Goal: Transaction & Acquisition: Purchase product/service

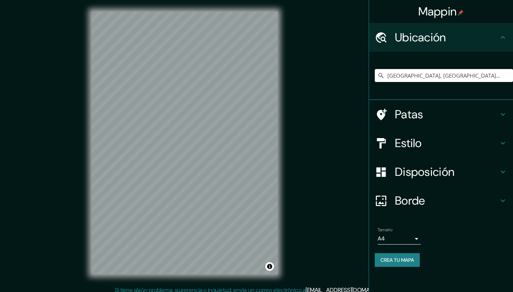
click at [462, 80] on input "Valparaíso, Región de Valparaíso, Chile" at bounding box center [443, 75] width 138 height 13
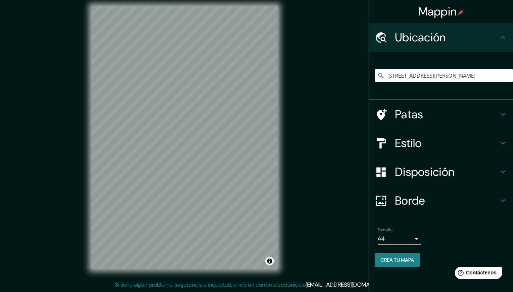
type input "Avenida De Concha Espina 1, 28036 Madrid, Madrid, España"
click at [419, 144] on font "Estilo" at bounding box center [408, 143] width 27 height 15
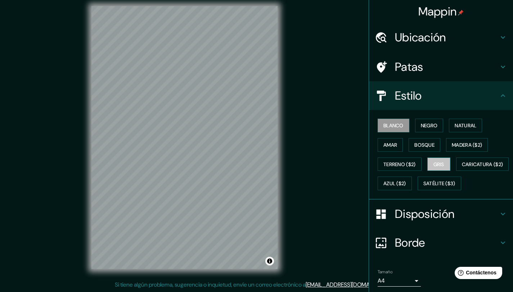
click at [436, 166] on font "Gris" at bounding box center [438, 164] width 11 height 6
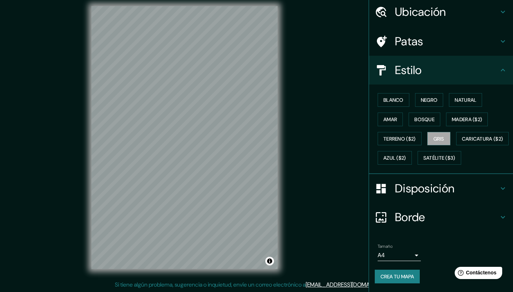
scroll to position [45, 0]
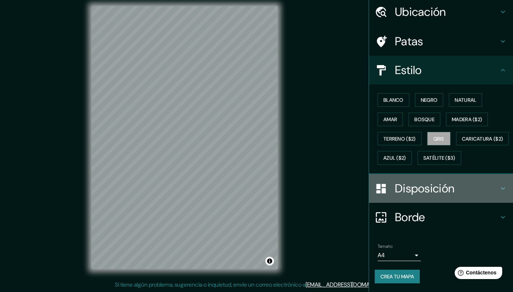
click at [415, 192] on font "Disposición" at bounding box center [424, 188] width 59 height 15
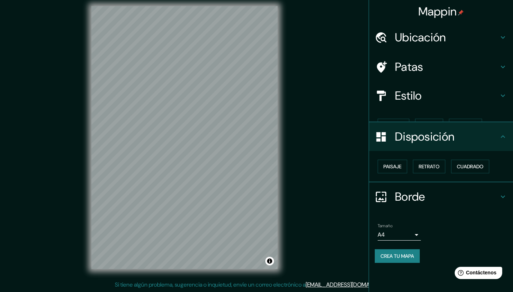
scroll to position [0, 0]
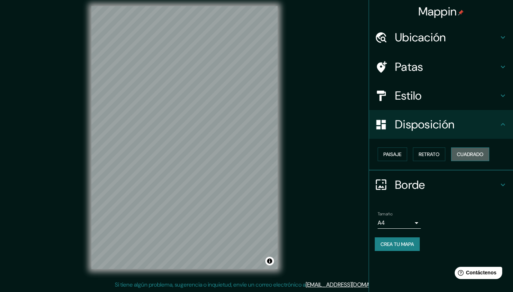
click at [470, 155] on font "Cuadrado" at bounding box center [469, 154] width 27 height 6
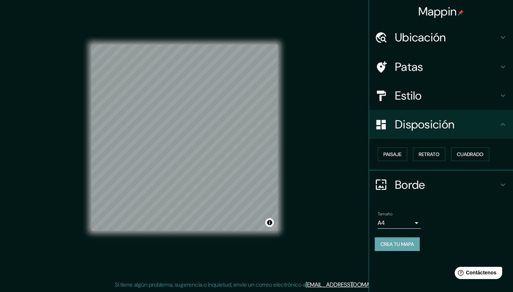
click at [405, 241] on font "Crea tu mapa" at bounding box center [396, 244] width 33 height 6
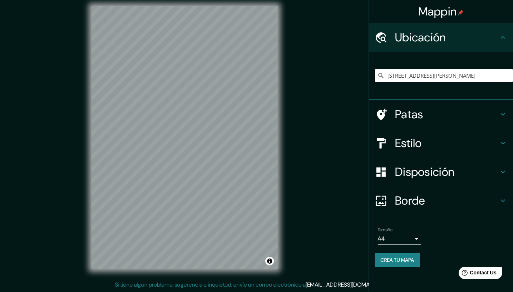
click at [430, 76] on input "[STREET_ADDRESS][PERSON_NAME]" at bounding box center [443, 75] width 138 height 13
click at [472, 79] on input "[STREET_ADDRESS][PERSON_NAME]" at bounding box center [443, 75] width 138 height 13
click at [439, 79] on input "[STREET_ADDRESS][PERSON_NAME]" at bounding box center [443, 75] width 138 height 13
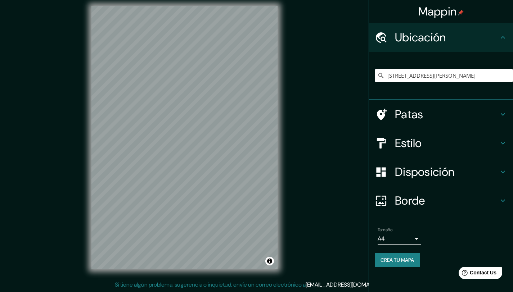
click at [332, 104] on div "Mappin Ubicación Avenida De Concha Espina 1, 28036 Madrid, Madrid, España Patas…" at bounding box center [256, 143] width 513 height 297
click at [422, 79] on input "Avenida De Concha Espina 1, 28036 Madrid, Madrid, España" at bounding box center [443, 75] width 138 height 13
click at [422, 78] on input "Avenida De Concha Espina 1, 28036 Madrid, Madrid, España" at bounding box center [443, 75] width 138 height 13
paste input ". de Concha Espina, 1, Chamartín, 28036"
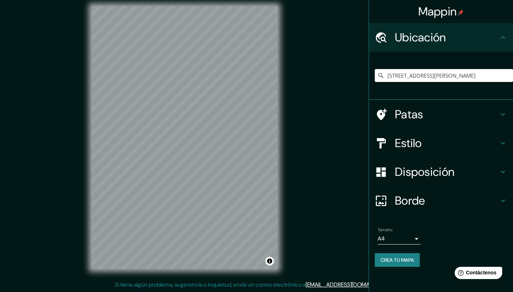
scroll to position [0, 34]
type input "Avenida De Concha Espina 1, 28036 Madrid, Madrid, España"
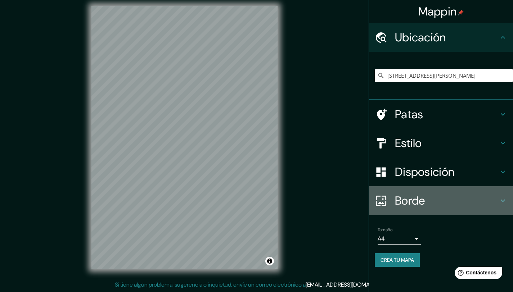
click at [423, 205] on font "Borde" at bounding box center [410, 200] width 30 height 15
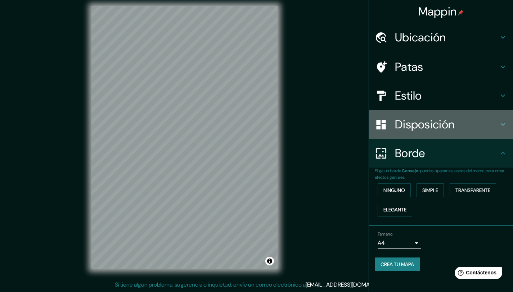
click at [414, 115] on div "Disposición" at bounding box center [441, 124] width 144 height 29
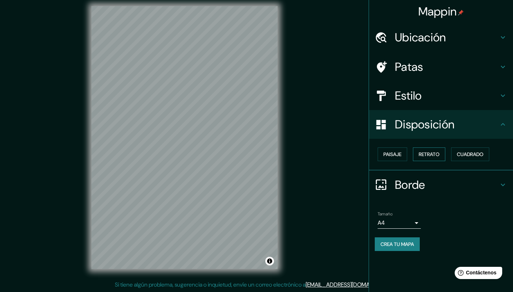
click at [435, 155] on font "Retrato" at bounding box center [428, 154] width 21 height 6
click at [482, 154] on font "Cuadrado" at bounding box center [469, 154] width 27 height 6
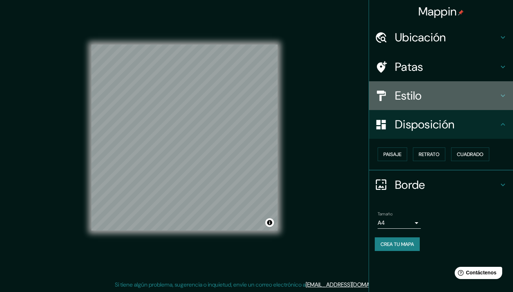
click at [411, 93] on font "Estilo" at bounding box center [408, 95] width 27 height 15
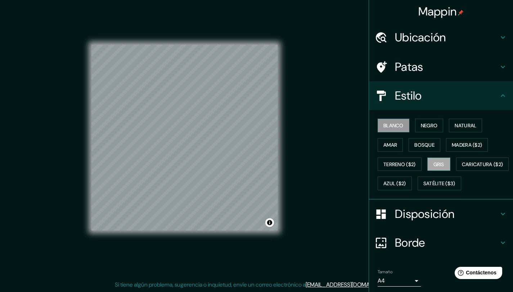
click at [442, 165] on button "Gris" at bounding box center [438, 165] width 23 height 14
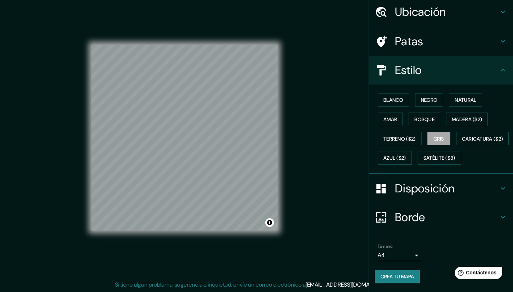
scroll to position [45, 0]
click at [386, 274] on font "Crea tu mapa" at bounding box center [396, 276] width 33 height 6
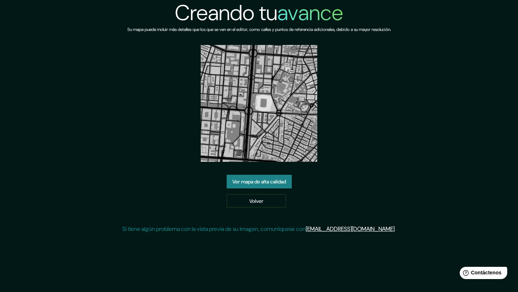
click at [260, 184] on font "Ver mapa de alta calidad" at bounding box center [259, 181] width 54 height 6
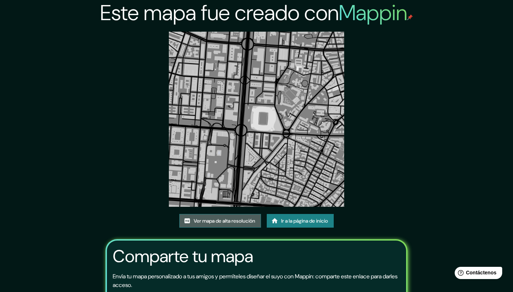
click at [216, 221] on font "Ver mapa de alta resolución" at bounding box center [225, 221] width 62 height 6
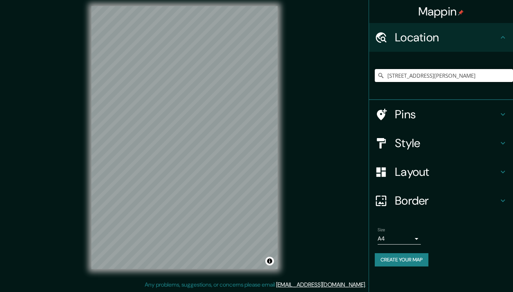
click at [439, 77] on input "[STREET_ADDRESS][PERSON_NAME]" at bounding box center [443, 75] width 138 height 13
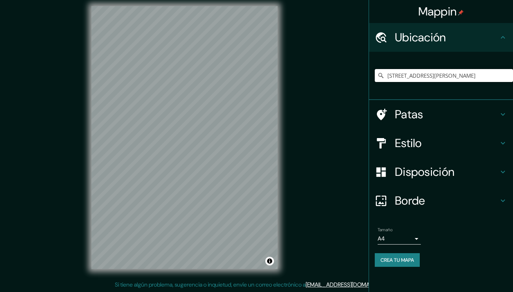
scroll to position [5, 0]
click at [439, 77] on input "[STREET_ADDRESS][PERSON_NAME]" at bounding box center [443, 75] width 138 height 13
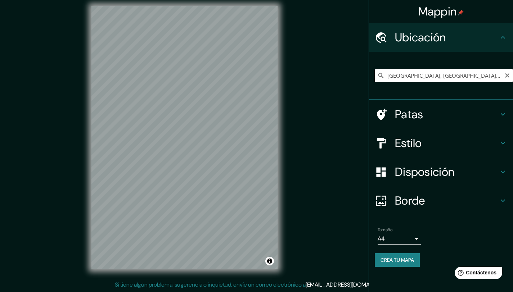
click at [432, 80] on input "Tottenham, Ontario, Canadá" at bounding box center [443, 75] width 138 height 13
click at [432, 79] on input "Tottenham, Ontario, Canadá" at bounding box center [443, 75] width 138 height 13
paste input "782 High Rd, London N17 0BX, Reino Unido"
type input "[STREET_ADDRESS]"
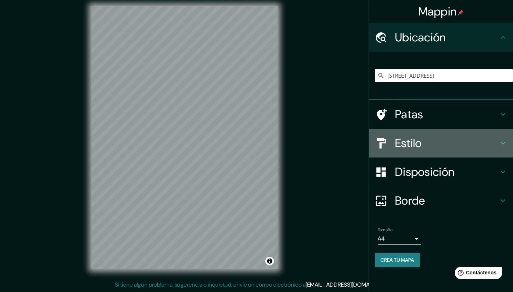
click at [418, 145] on font "Estilo" at bounding box center [408, 143] width 27 height 15
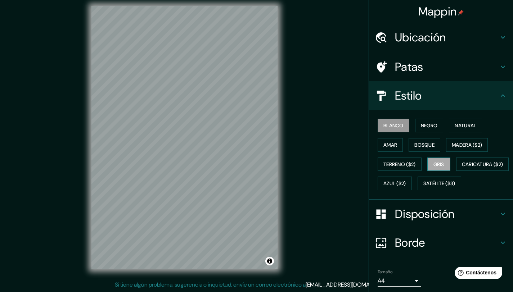
click at [438, 168] on font "Gris" at bounding box center [438, 164] width 11 height 9
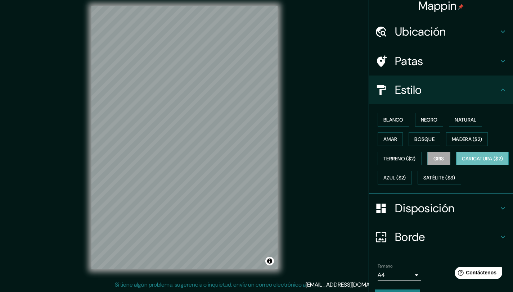
scroll to position [7, 0]
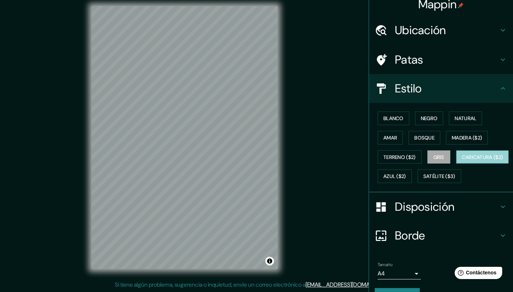
click at [462, 162] on font "Caricatura ($2)" at bounding box center [482, 157] width 41 height 9
click at [406, 179] on font "Azul ($2)" at bounding box center [394, 176] width 23 height 6
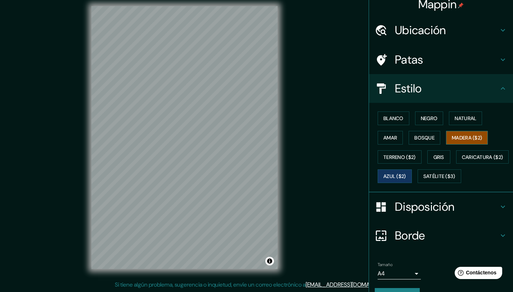
click at [466, 138] on font "Madera ($2)" at bounding box center [466, 138] width 30 height 6
click at [422, 142] on font "Bosque" at bounding box center [424, 137] width 20 height 9
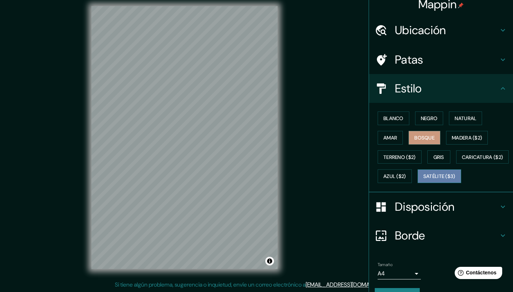
click at [423, 180] on font "Satélite ($3)" at bounding box center [439, 176] width 32 height 6
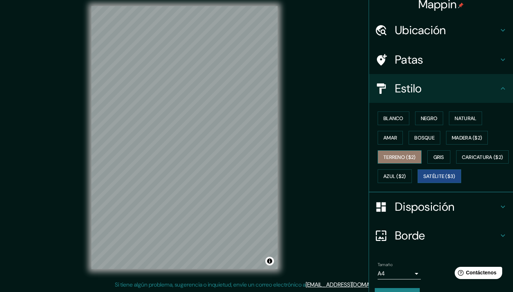
click at [406, 159] on font "Terreno ($2)" at bounding box center [399, 157] width 32 height 6
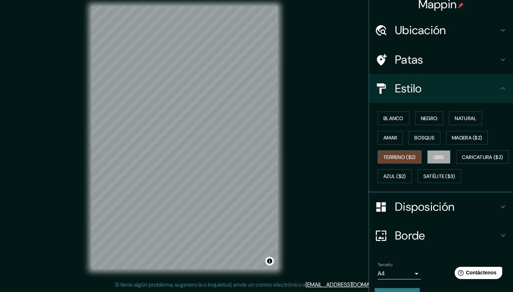
click at [438, 155] on font "Gris" at bounding box center [438, 157] width 11 height 6
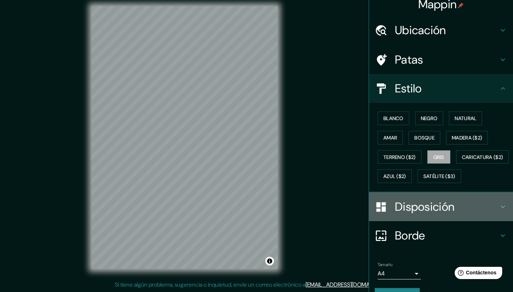
click at [417, 214] on font "Disposición" at bounding box center [424, 206] width 59 height 15
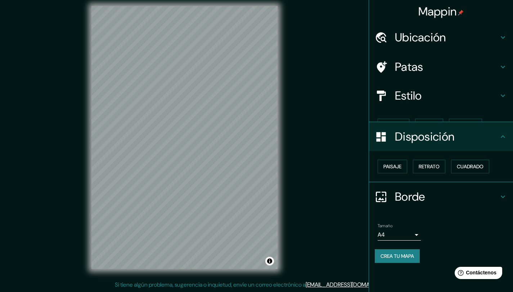
scroll to position [0, 0]
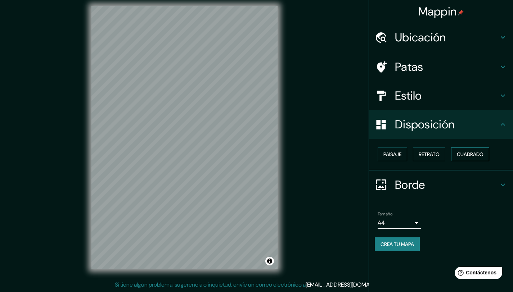
click at [476, 158] on font "Cuadrado" at bounding box center [469, 154] width 27 height 9
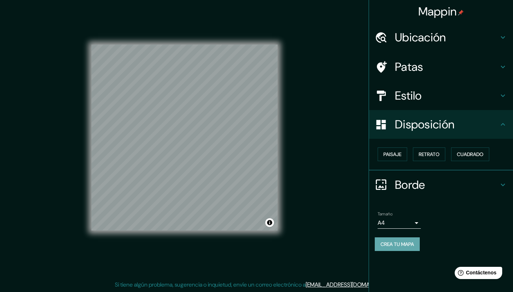
click at [401, 240] on font "Crea tu mapa" at bounding box center [396, 244] width 33 height 9
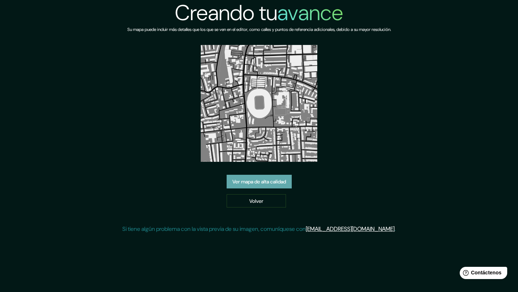
click at [251, 178] on font "Ver mapa de alta calidad" at bounding box center [259, 181] width 54 height 6
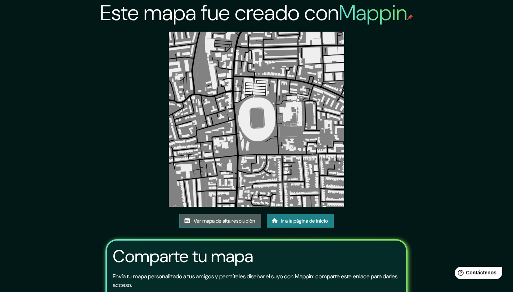
click at [222, 218] on font "Ver mapa de alta resolución" at bounding box center [225, 221] width 62 height 6
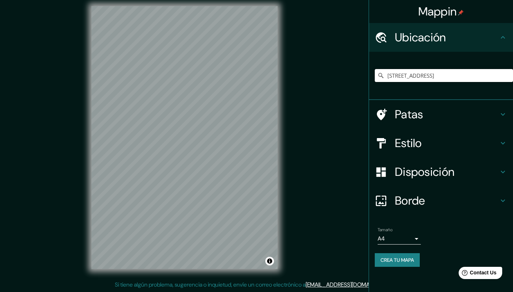
click at [422, 76] on input "[STREET_ADDRESS]" at bounding box center [443, 75] width 138 height 13
paste input "[STREET_ADDRESS]"
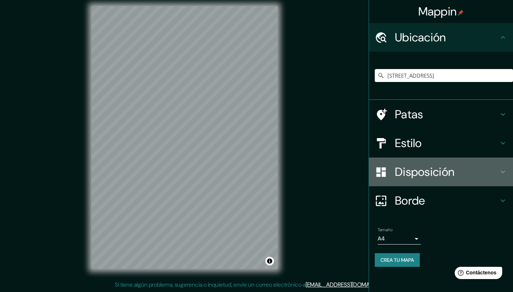
click at [420, 172] on font "Disposición" at bounding box center [424, 171] width 59 height 15
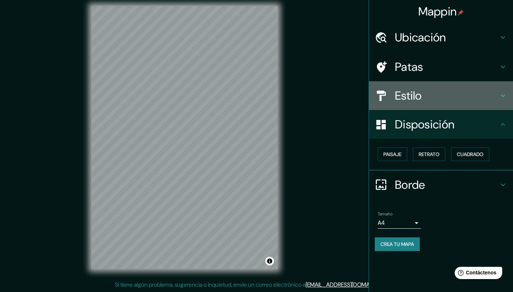
click at [408, 102] on font "Estilo" at bounding box center [408, 95] width 27 height 15
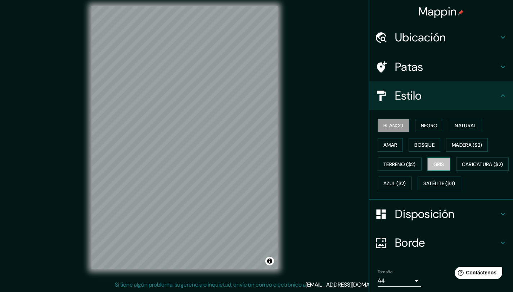
click at [440, 165] on font "Gris" at bounding box center [438, 164] width 11 height 6
click at [418, 37] on font "Ubicación" at bounding box center [420, 37] width 51 height 15
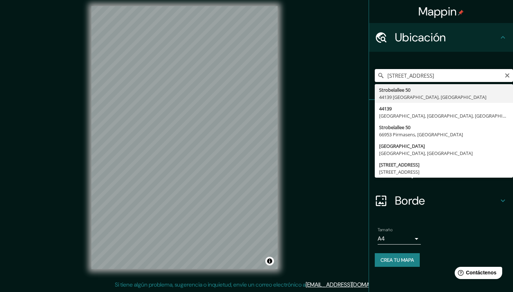
click at [412, 78] on input "Strobelallee 50, 44139 Dortmund, Alemania" at bounding box center [443, 75] width 138 height 13
paste input "Anfield Rd, Anfield, Liverpool L4 0TH, Reino Unido"
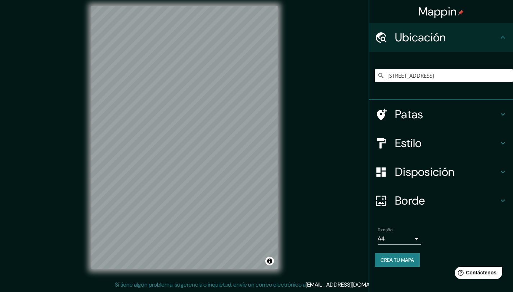
click at [329, 102] on div "Mappin Ubicación Enfield Road, Liverpool, L13 5TB, Reino Unido Carretera de Enf…" at bounding box center [256, 143] width 513 height 297
click at [90, 179] on div "© Mapbox © OpenStreetMap Improve this map" at bounding box center [184, 138] width 209 height 286
click at [54, 208] on div "Mappin Ubicación Enfield Road, Liverpool, L13 5TB, Reino Unido Carretera de Enf…" at bounding box center [256, 143] width 513 height 297
click at [455, 76] on input "Enfield Road, Liverpool, L13 5TB, Reino Unido" at bounding box center [443, 75] width 138 height 13
click at [356, 95] on div "Mappin Ubicación Enfield Road, Liverpool, L13 5TB, Reino Unido Carretera de Enf…" at bounding box center [256, 143] width 513 height 297
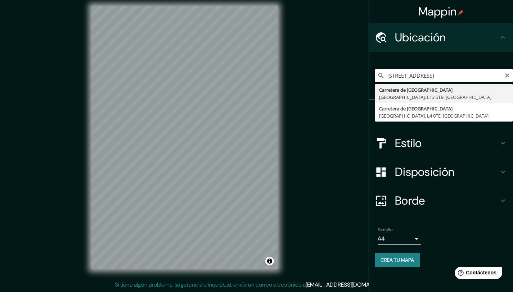
click at [419, 79] on input "Enfield Road, Liverpool, L13 5TB, Reino Unido" at bounding box center [443, 75] width 138 height 13
click at [419, 80] on input "Enfield Road, Liverpool, L13 5TB, Reino Unido" at bounding box center [443, 75] width 138 height 13
click at [420, 79] on input "Enfield Road, Liverpool, L13 5TB, Reino Unido" at bounding box center [443, 75] width 138 height 13
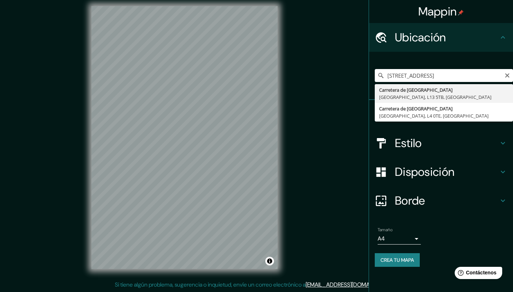
drag, startPoint x: 418, startPoint y: 84, endPoint x: 416, endPoint y: 80, distance: 4.8
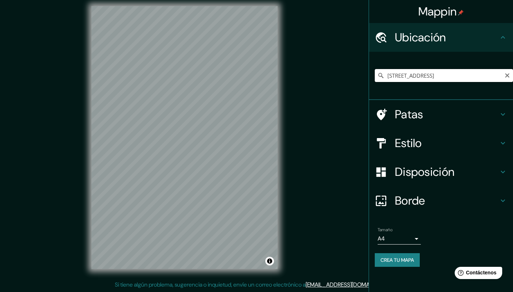
click at [415, 77] on input "Enfield Road, Liverpool, L13 5TB, Reino Unido" at bounding box center [443, 75] width 138 height 13
paste input "Bob Paisley Statue, Anfield Stadium, Walton Breck Rd, Gilman St, Alroy Rd, Live…"
click at [306, 200] on div "Mappin Ubicación Walton, Somerset, Inglaterra, Reino Unido Walton Somerset, Ing…" at bounding box center [256, 143] width 513 height 297
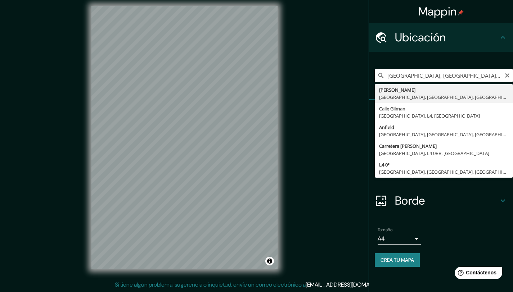
click at [425, 77] on input "Walton, Somerset, Inglaterra, Reino Unido" at bounding box center [443, 75] width 138 height 13
click at [425, 78] on input "Walton, Somerset, Inglaterra, Reino Unido" at bounding box center [443, 75] width 138 height 13
paste input "126 Anfield Rd, Anfield, Liverpool L4 0TF"
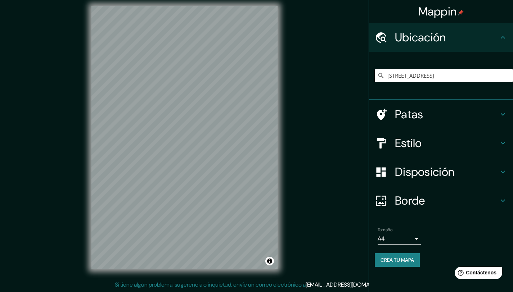
type input "126 Anfield Road, Liverpool, L4 0TF, Reino Unido"
click at [442, 174] on font "Disposición" at bounding box center [424, 171] width 59 height 15
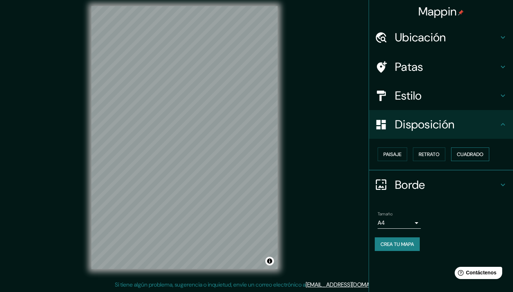
click at [479, 154] on font "Cuadrado" at bounding box center [469, 154] width 27 height 6
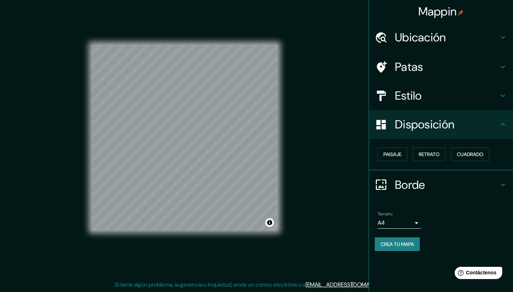
click at [392, 244] on font "Crea tu mapa" at bounding box center [396, 244] width 33 height 6
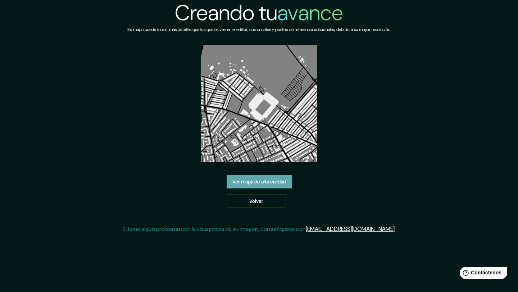
click at [265, 182] on font "Ver mapa de alta calidad" at bounding box center [259, 181] width 54 height 6
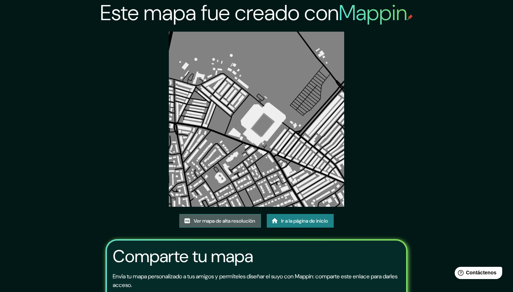
click at [225, 223] on font "Ver mapa de alta resolución" at bounding box center [225, 221] width 62 height 6
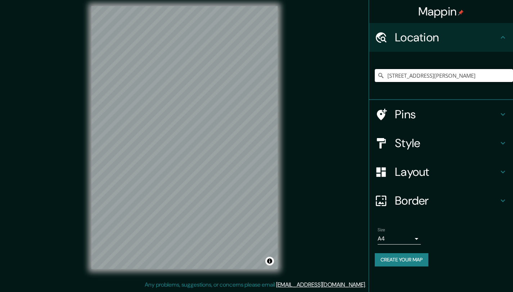
click at [453, 73] on input "[STREET_ADDRESS][PERSON_NAME]" at bounding box center [443, 75] width 138 height 13
click at [452, 75] on input "[STREET_ADDRESS][PERSON_NAME]" at bounding box center [443, 75] width 138 height 13
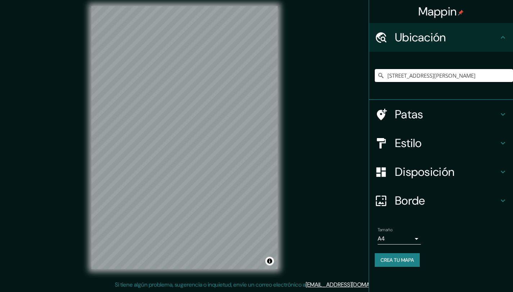
click at [452, 75] on input "[STREET_ADDRESS][PERSON_NAME]" at bounding box center [443, 75] width 138 height 13
paste input "Estadio [PERSON_NAME], [PERSON_NAME] 805, C1161AAQ Cdad. Autónoma de [GEOGRAPHI…"
type input "[STREET_ADDRESS]"
click at [422, 142] on h4 "Estilo" at bounding box center [447, 143] width 104 height 14
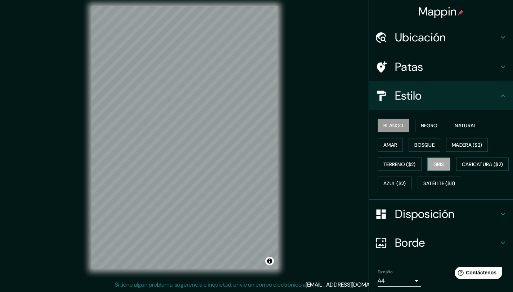
click at [438, 165] on font "Gris" at bounding box center [438, 164] width 11 height 6
click at [54, 242] on div "Mappin Ubicación [STREET_ADDRESS][GEOGRAPHIC_DATA][STREET_ADDRESS][GEOGRAPHIC_D…" at bounding box center [256, 143] width 513 height 297
click at [278, 223] on div "© Mapbox © OpenStreetMap Improve this map" at bounding box center [184, 138] width 209 height 286
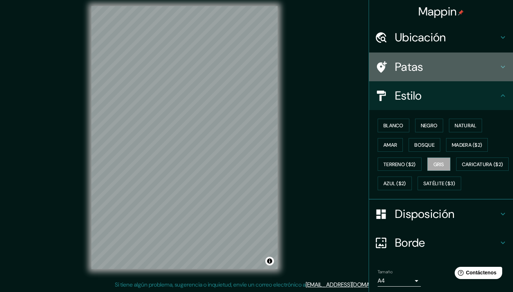
click at [400, 60] on font "Patas" at bounding box center [409, 66] width 28 height 15
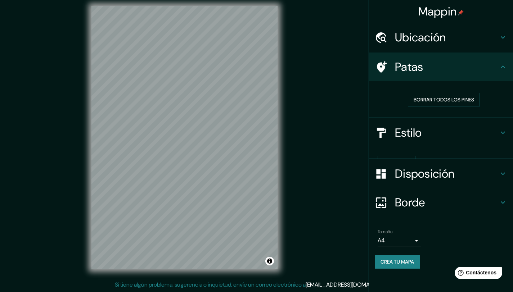
click at [398, 38] on font "Ubicación" at bounding box center [420, 37] width 51 height 15
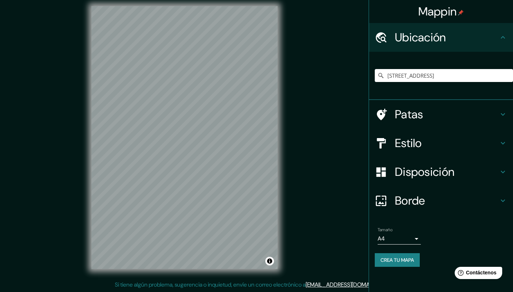
click at [415, 199] on font "Borde" at bounding box center [410, 200] width 30 height 15
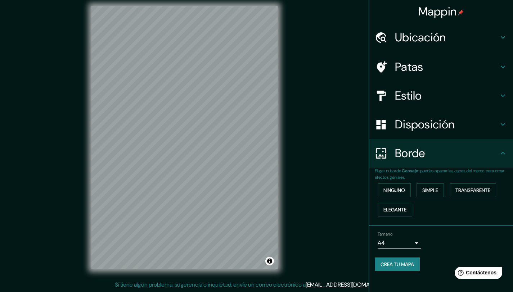
click at [428, 120] on font "Disposición" at bounding box center [424, 124] width 59 height 15
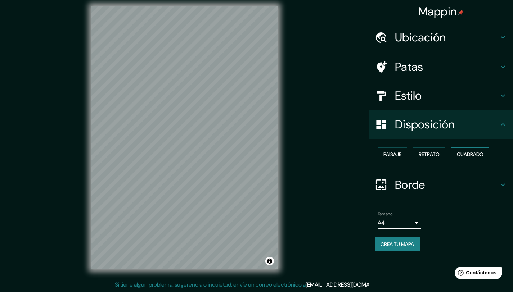
click at [469, 155] on font "Cuadrado" at bounding box center [469, 154] width 27 height 6
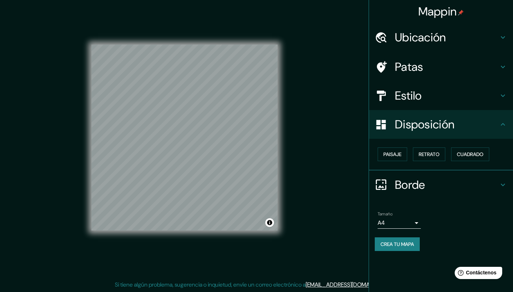
click at [410, 244] on font "Crea tu mapa" at bounding box center [396, 244] width 33 height 6
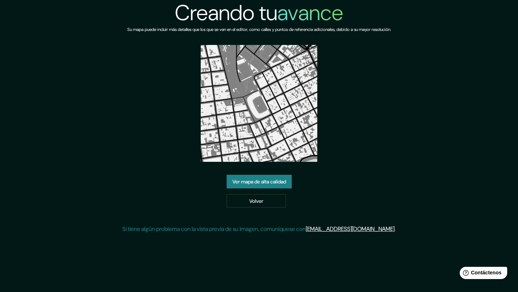
click at [237, 180] on font "Ver mapa de alta calidad" at bounding box center [259, 181] width 54 height 6
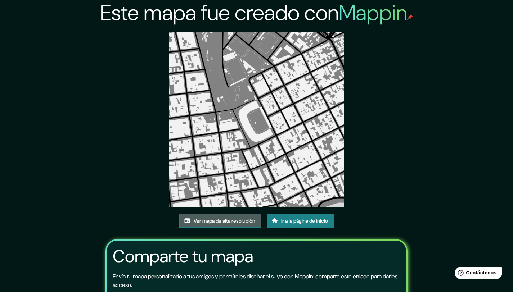
click at [214, 221] on font "Ver mapa de alta resolución" at bounding box center [225, 221] width 62 height 6
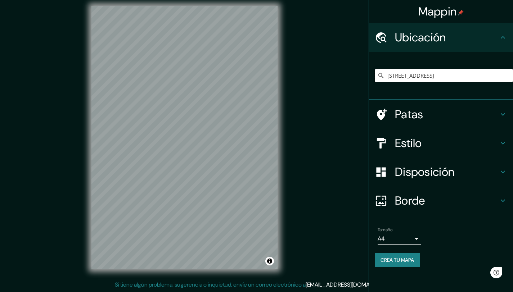
click at [431, 77] on input "[STREET_ADDRESS]" at bounding box center [443, 75] width 138 height 13
paste input "Estadio [PERSON_NAME], [PERSON_NAME] 805, C1161AAQ Cdad. Autónoma de [GEOGRAPHI…"
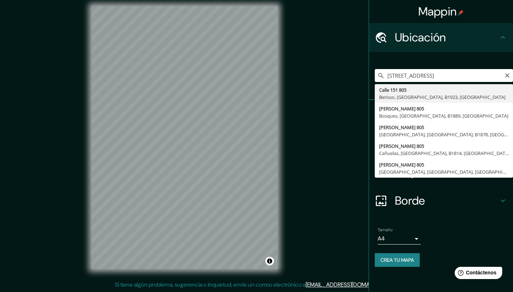
click at [424, 73] on input "[STREET_ADDRESS]" at bounding box center [443, 75] width 138 height 13
click at [424, 73] on input "Calle 151 805, Berisso, Provincia de Buenos Aires, B1923, Argentina" at bounding box center [443, 75] width 138 height 13
paste input "Av. Pres. Figueroa Alcorta 7597, C1424BCL Cdad. Autónoma de Buenos Aires"
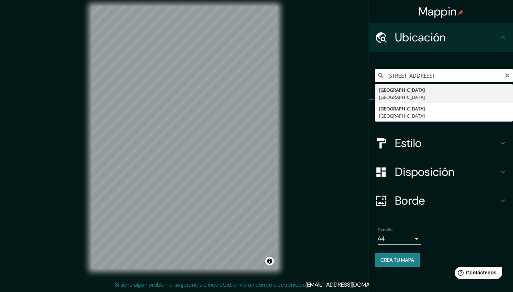
click at [487, 75] on input "Calle 151 805, Berisso, Provincia de Buenos Aires, B1923, Argentina" at bounding box center [443, 75] width 138 height 13
click at [487, 74] on input "Calle 151 805, Berisso, Provincia de Buenos Aires, B1923, Argentina" at bounding box center [443, 75] width 138 height 13
paste input "Av. Pres. Figueroa Alcorta 7597, C1424BCL Cdad. Autónoma de Buenos Aires"
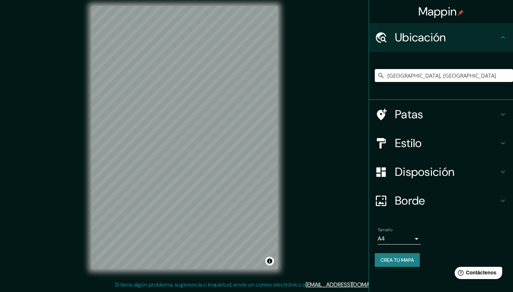
type input "Buenos Aires, Argentina"
click at [435, 147] on h4 "Estilo" at bounding box center [447, 143] width 104 height 14
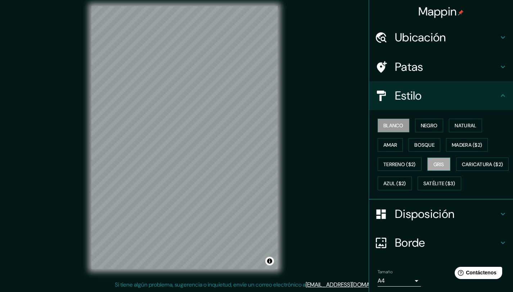
click at [434, 162] on font "Gris" at bounding box center [438, 164] width 11 height 6
click at [415, 222] on font "Disposición" at bounding box center [424, 213] width 59 height 15
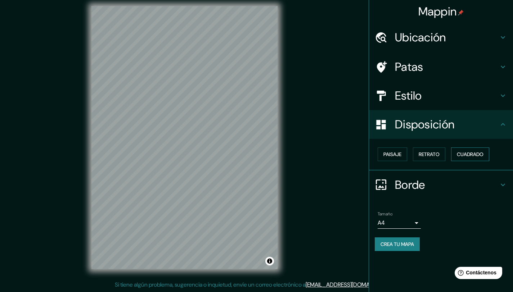
click at [468, 152] on font "Cuadrado" at bounding box center [469, 154] width 27 height 6
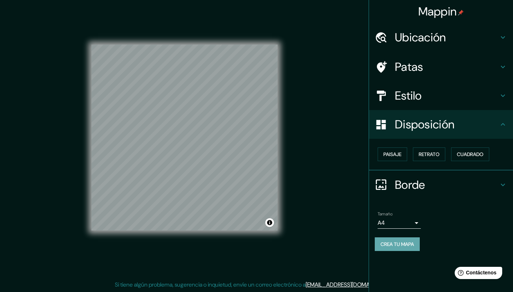
click at [399, 247] on font "Crea tu mapa" at bounding box center [396, 244] width 33 height 6
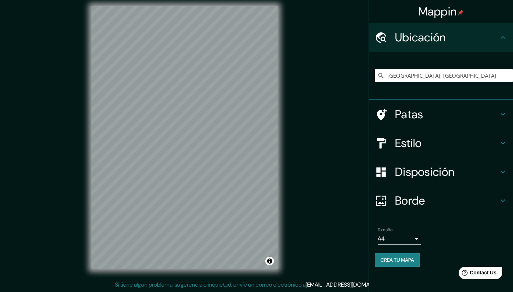
click at [436, 74] on input "[GEOGRAPHIC_DATA], [GEOGRAPHIC_DATA]" at bounding box center [443, 75] width 138 height 13
click at [456, 75] on input "[GEOGRAPHIC_DATA], [GEOGRAPHIC_DATA]" at bounding box center [443, 75] width 138 height 13
click at [456, 75] on input "Buenos Aires, Argentina" at bounding box center [443, 75] width 138 height 13
click at [456, 74] on input "Buenos Aires, Argentina" at bounding box center [443, 75] width 138 height 13
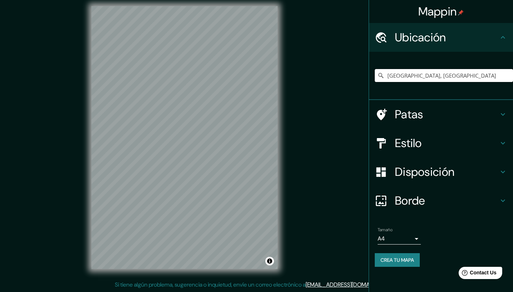
click at [456, 74] on input "Buenos Aires, Argentina" at bounding box center [443, 75] width 138 height 13
paste input "Av. Pres. Figueroa Alcorta 7597, C1424BCL Cdad. Autónoma de"
type input "Buenos Aires, Argentina"
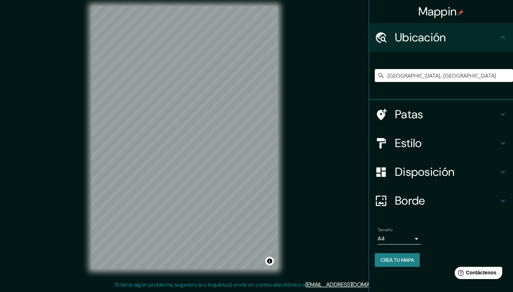
click at [439, 140] on h4 "Estilo" at bounding box center [447, 143] width 104 height 14
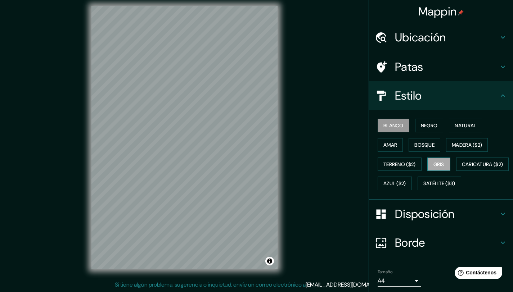
click at [434, 165] on font "Gris" at bounding box center [438, 164] width 11 height 6
click at [419, 222] on font "Disposición" at bounding box center [424, 213] width 59 height 15
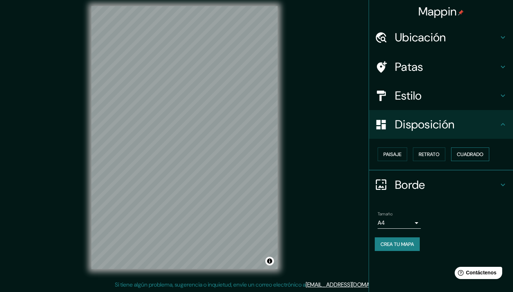
click at [473, 148] on button "Cuadrado" at bounding box center [470, 154] width 38 height 14
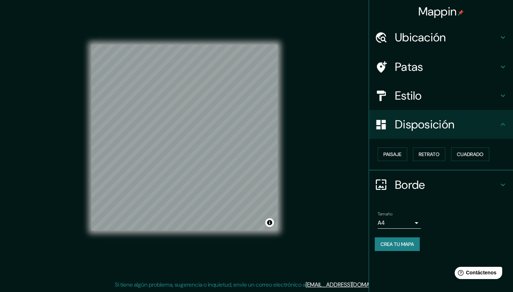
click at [403, 244] on font "Crea tu mapa" at bounding box center [396, 244] width 33 height 6
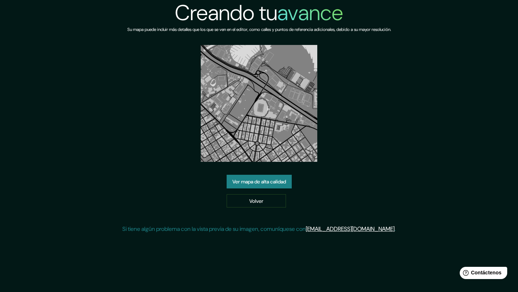
click at [269, 183] on font "Ver mapa de alta calidad" at bounding box center [259, 181] width 54 height 6
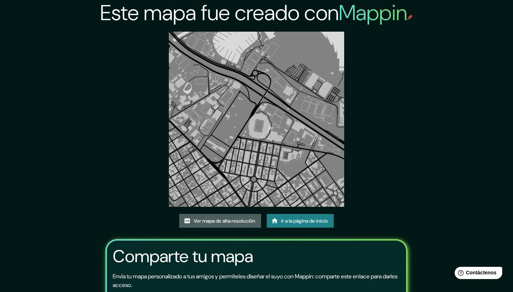
click at [244, 221] on font "Ver mapa de alta resolución" at bounding box center [225, 221] width 62 height 6
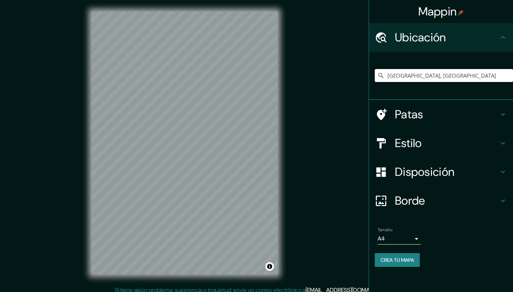
scroll to position [5, 0]
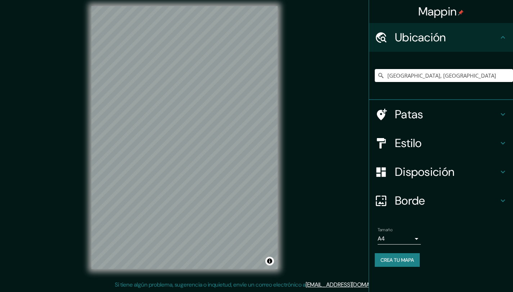
click at [411, 144] on font "Estilo" at bounding box center [408, 143] width 27 height 15
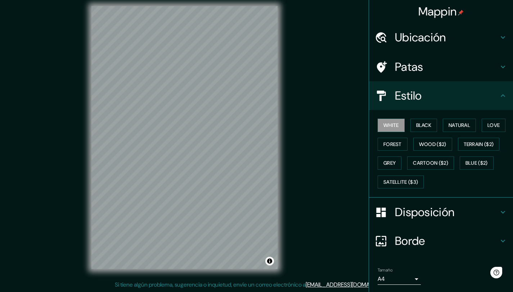
scroll to position [0, 0]
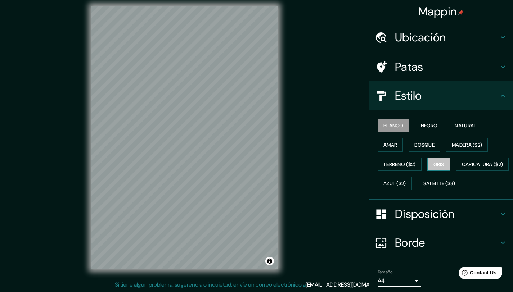
click at [437, 165] on font "Gris" at bounding box center [438, 164] width 11 height 6
click at [438, 31] on font "Ubicación" at bounding box center [420, 37] width 51 height 15
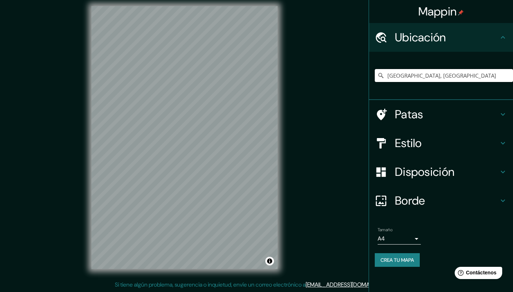
click at [414, 77] on input "[GEOGRAPHIC_DATA], [GEOGRAPHIC_DATA]" at bounding box center [443, 75] width 138 height 13
paste input "R. Prof. [PERSON_NAME] - [GEOGRAPHIC_DATA], [GEOGRAPHIC_DATA] - [GEOGRAPHIC_DAT…"
type input "Rua Professor [PERSON_NAME], [GEOGRAPHIC_DATA], [GEOGRAPHIC_DATA] - [GEOGRAPHIC…"
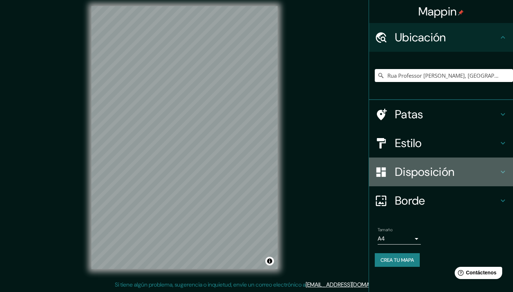
click at [430, 165] on font "Disposición" at bounding box center [424, 171] width 59 height 15
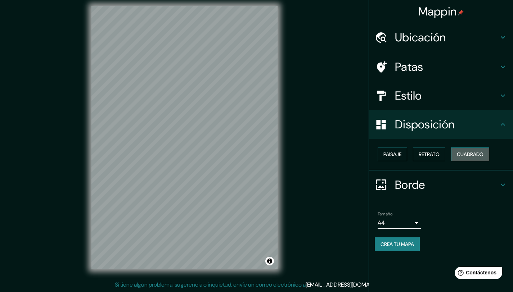
click at [471, 161] on button "Cuadrado" at bounding box center [470, 154] width 38 height 14
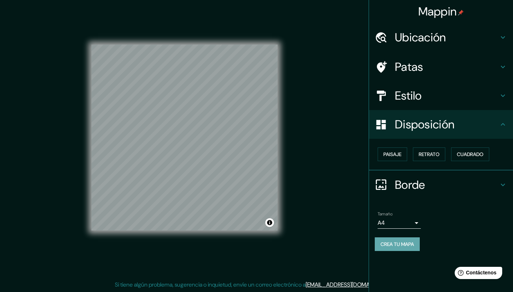
click at [397, 245] on font "Crea tu mapa" at bounding box center [396, 244] width 33 height 6
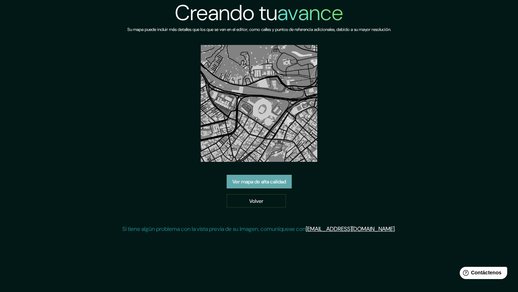
click at [253, 179] on font "Ver mapa de alta calidad" at bounding box center [259, 181] width 54 height 6
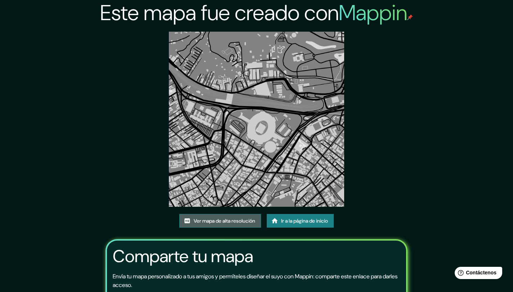
click at [218, 223] on font "Ver mapa de alta resolución" at bounding box center [225, 221] width 62 height 6
